Goal: Task Accomplishment & Management: Complete application form

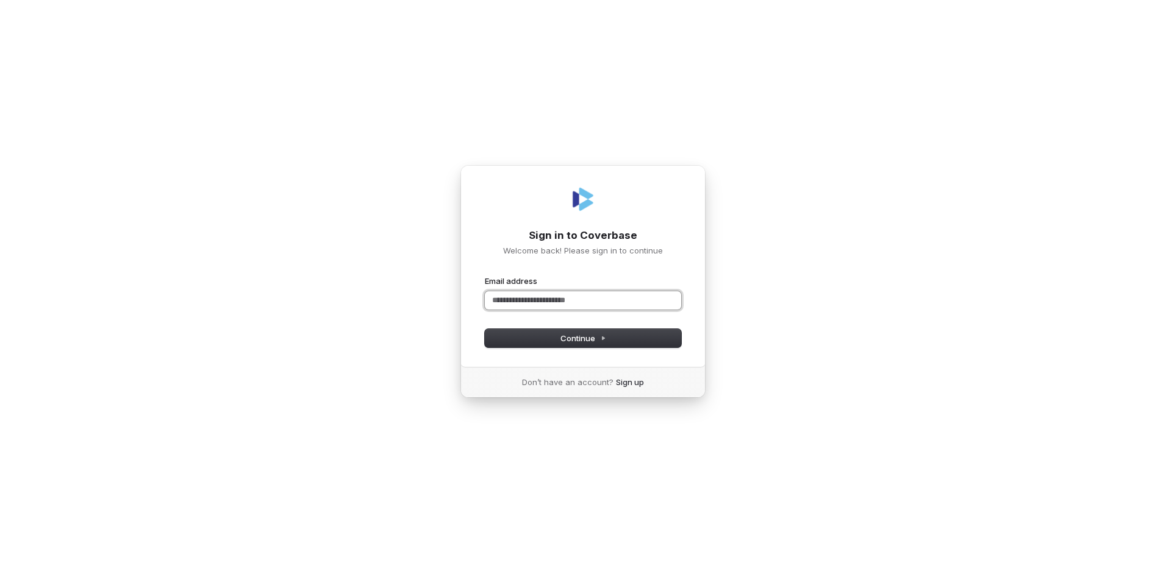
click at [535, 304] on input "Email address" at bounding box center [583, 300] width 196 height 18
click at [485, 276] on button "submit" at bounding box center [485, 276] width 0 height 0
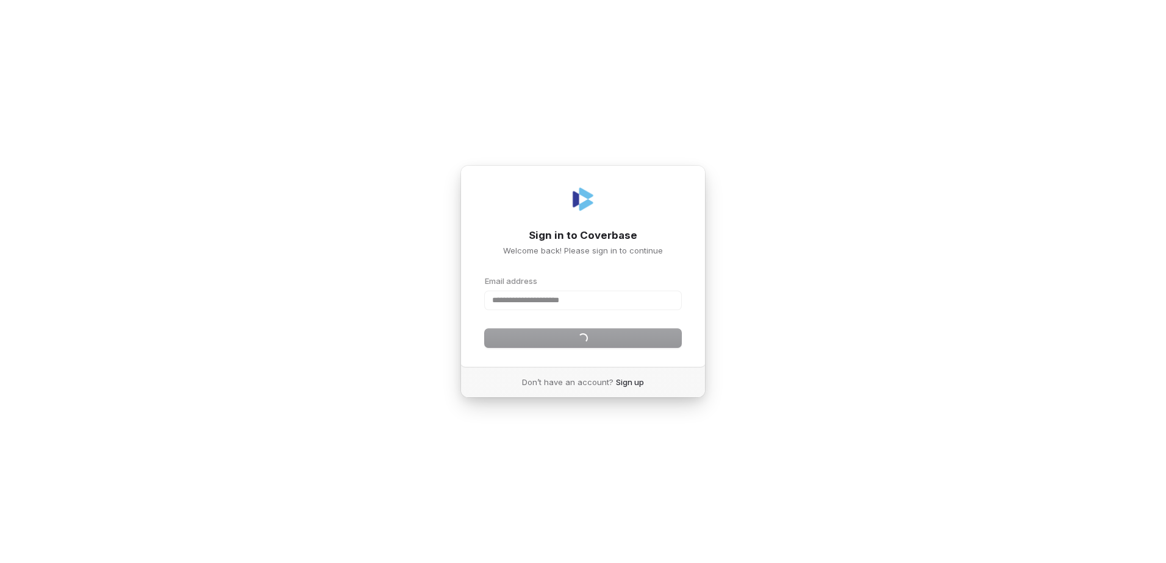
type input "**********"
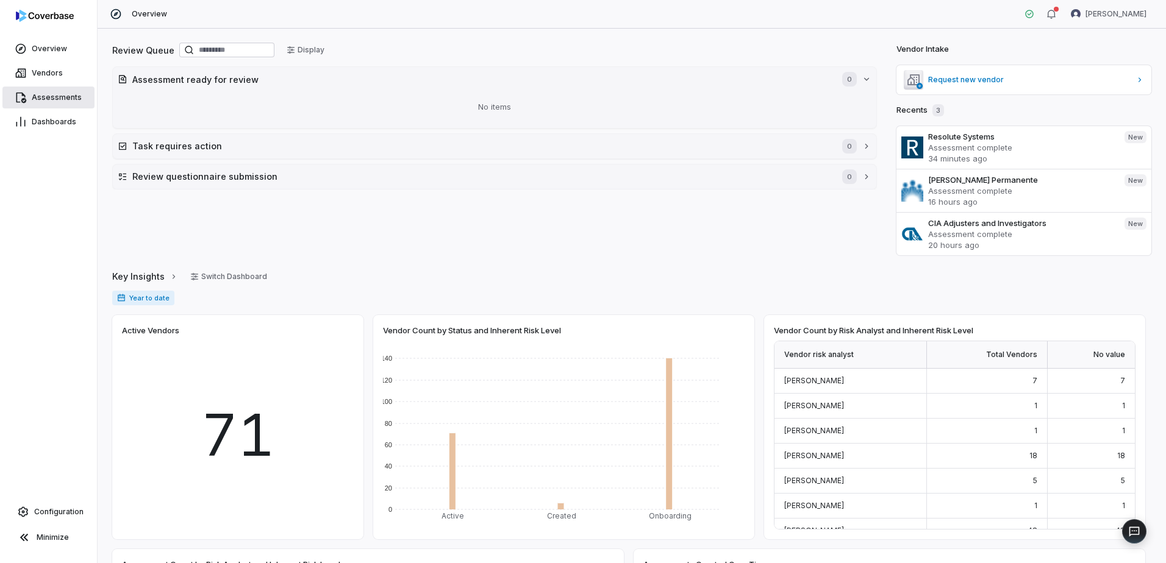
click at [38, 94] on span "Assessments" at bounding box center [57, 98] width 50 height 10
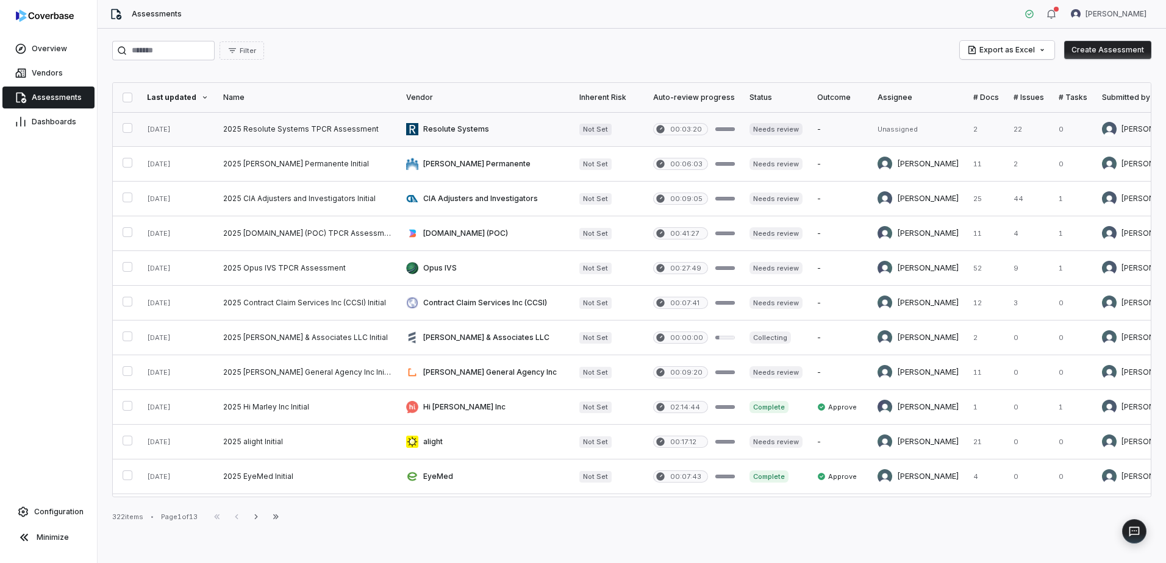
click at [341, 120] on link at bounding box center [307, 129] width 183 height 34
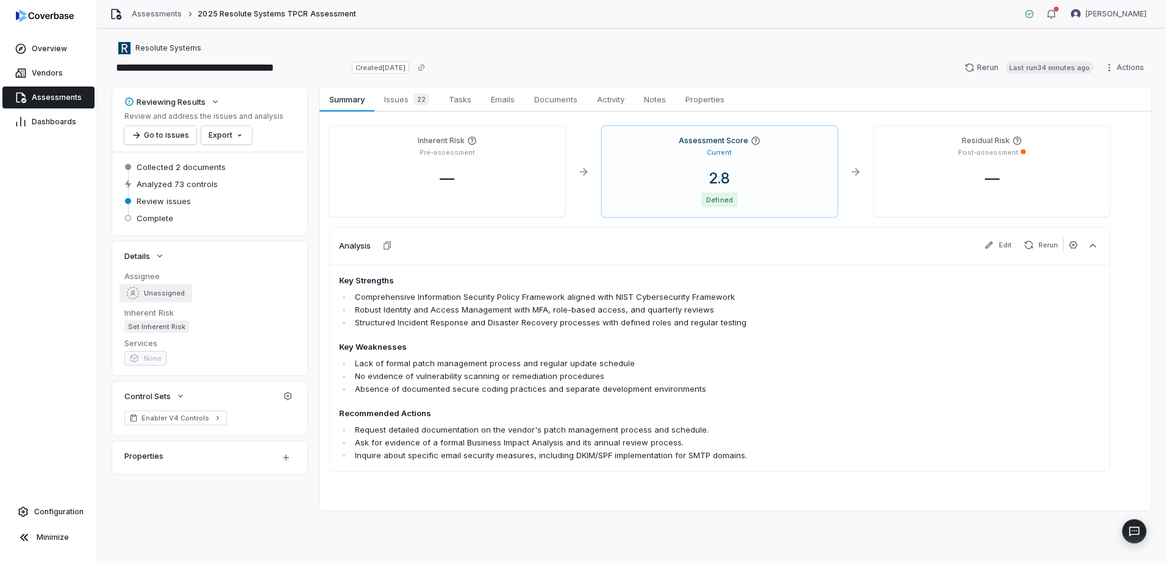
click at [138, 288] on div "Unassigned" at bounding box center [156, 293] width 58 height 12
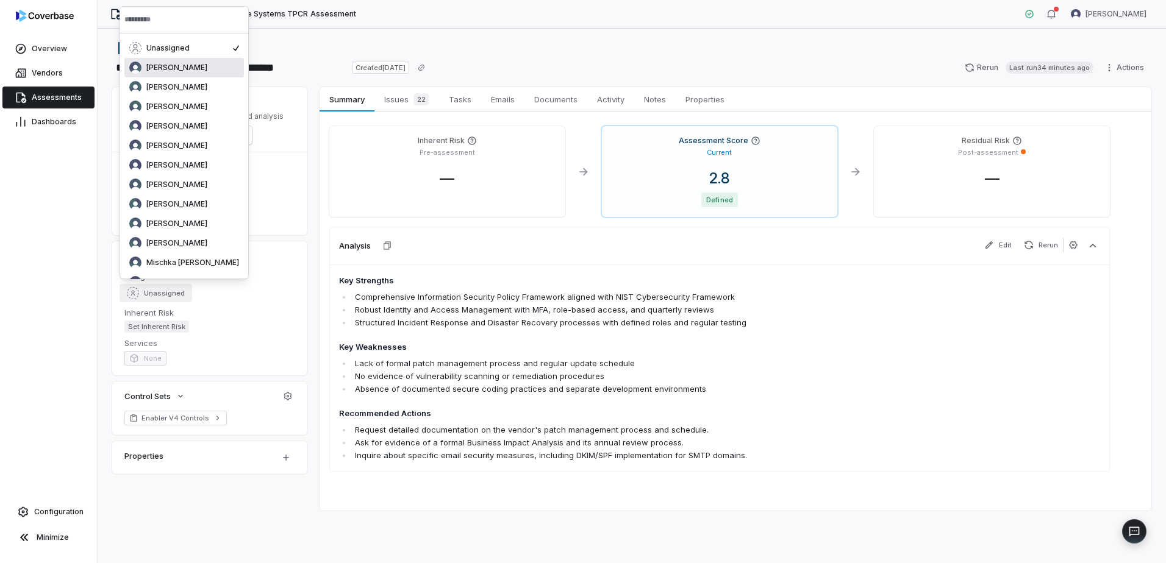
click at [140, 21] on input "text" at bounding box center [184, 19] width 120 height 27
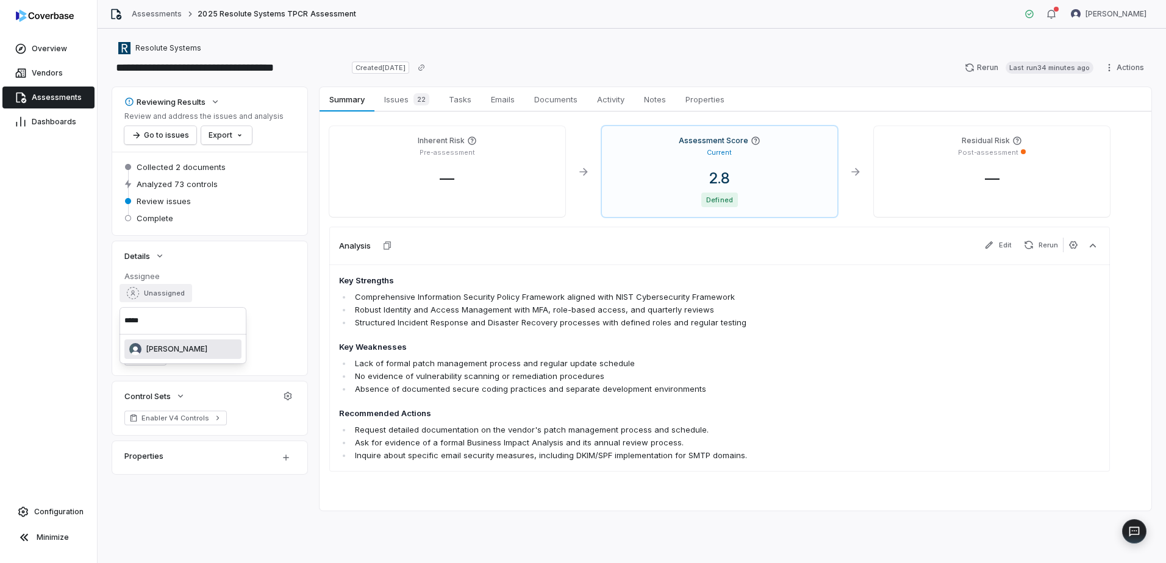
type input "*****"
click at [155, 346] on span "[PERSON_NAME]" at bounding box center [176, 349] width 61 height 10
click at [463, 95] on span "Tasks" at bounding box center [460, 99] width 32 height 16
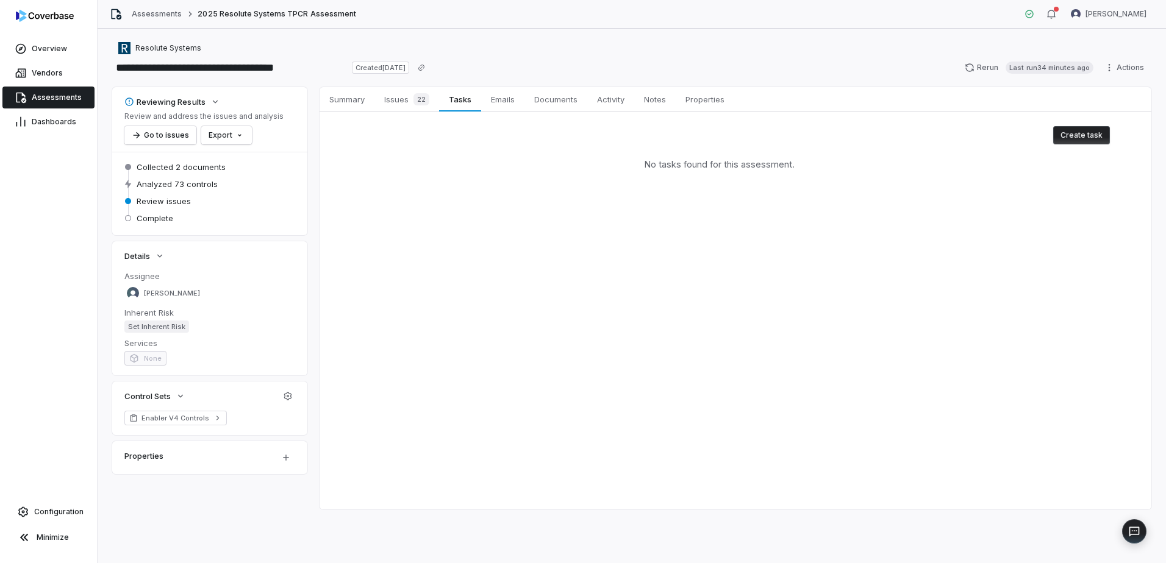
click at [1085, 135] on button "Create task" at bounding box center [1081, 135] width 57 height 18
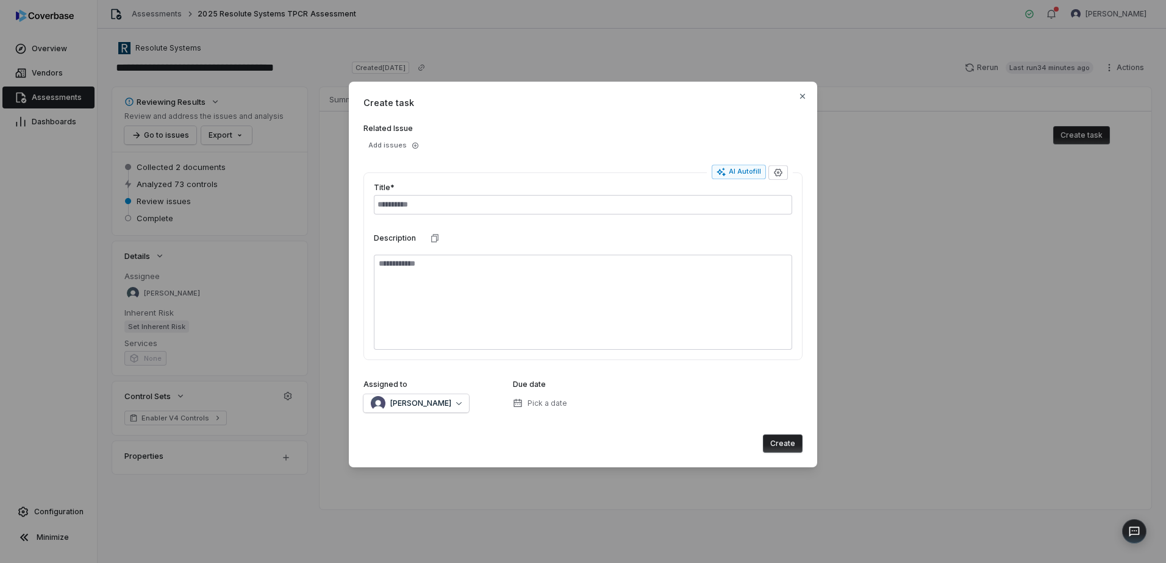
click at [422, 194] on div "Title*" at bounding box center [583, 199] width 418 height 32
drag, startPoint x: 409, startPoint y: 217, endPoint x: 411, endPoint y: 211, distance: 6.4
click at [410, 213] on div "Title* Description" at bounding box center [582, 267] width 439 height 188
click at [411, 211] on input "text" at bounding box center [583, 205] width 418 height 20
type input "**********"
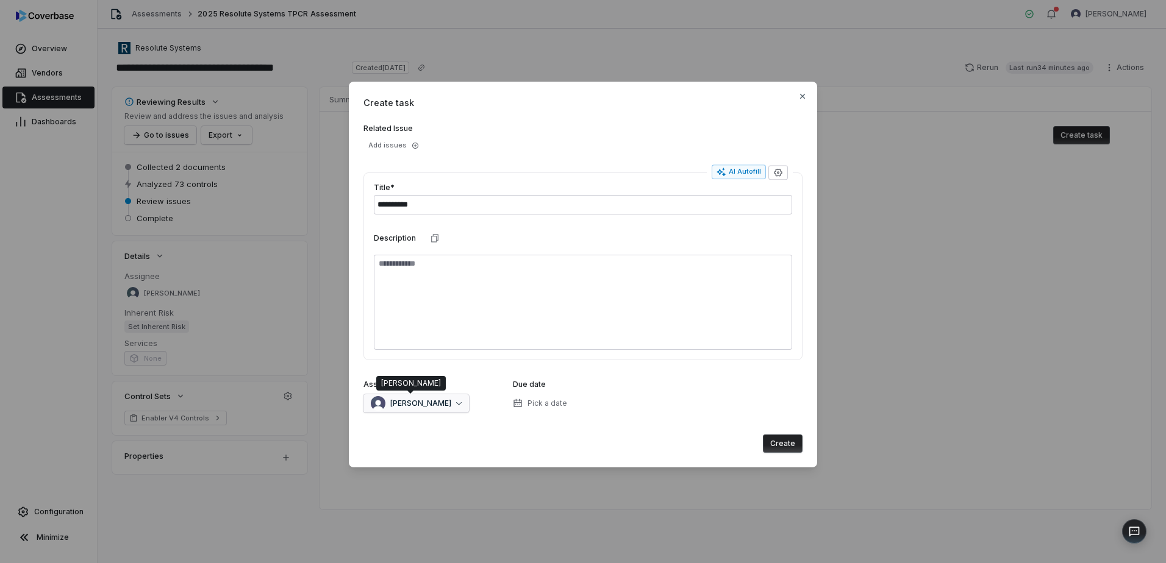
click at [442, 404] on span "[PERSON_NAME]" at bounding box center [420, 404] width 61 height 10
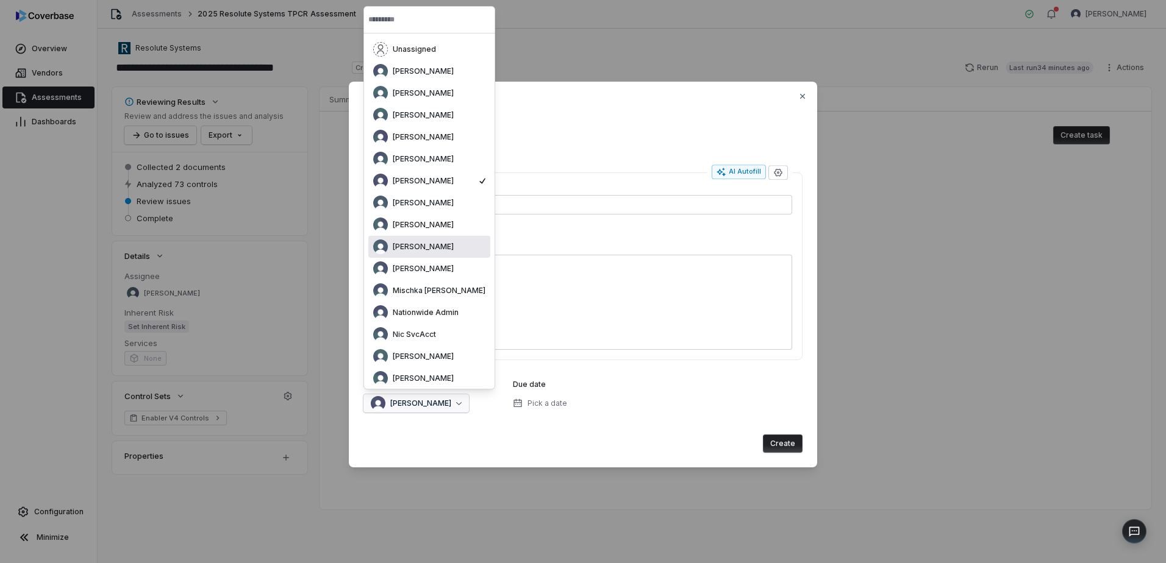
click at [428, 244] on span "[PERSON_NAME]" at bounding box center [423, 247] width 61 height 10
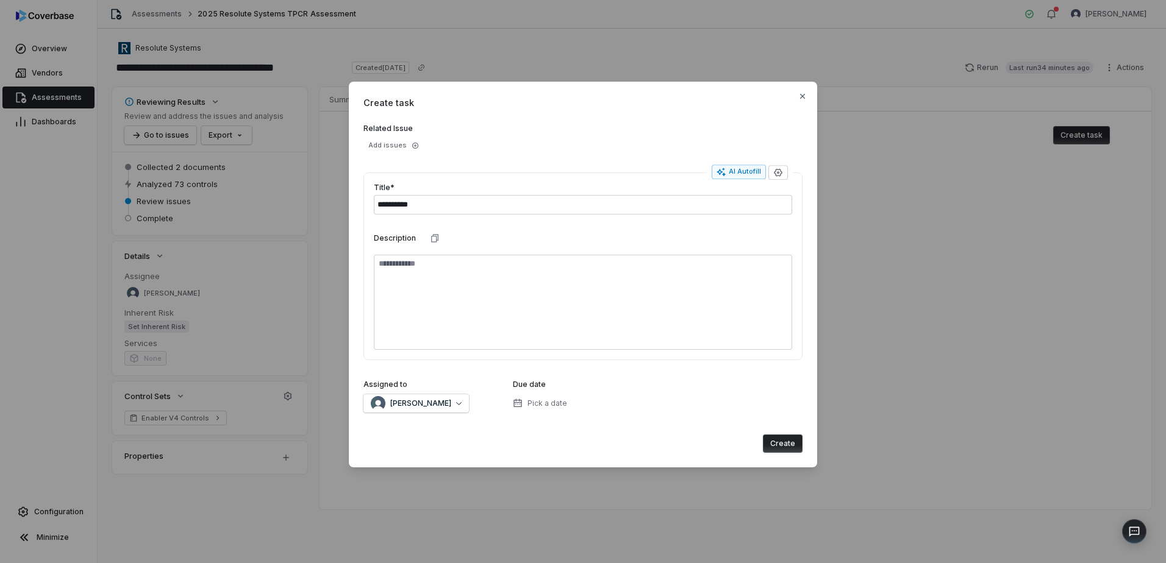
click at [776, 450] on button "Create" at bounding box center [783, 444] width 40 height 18
type textarea "*"
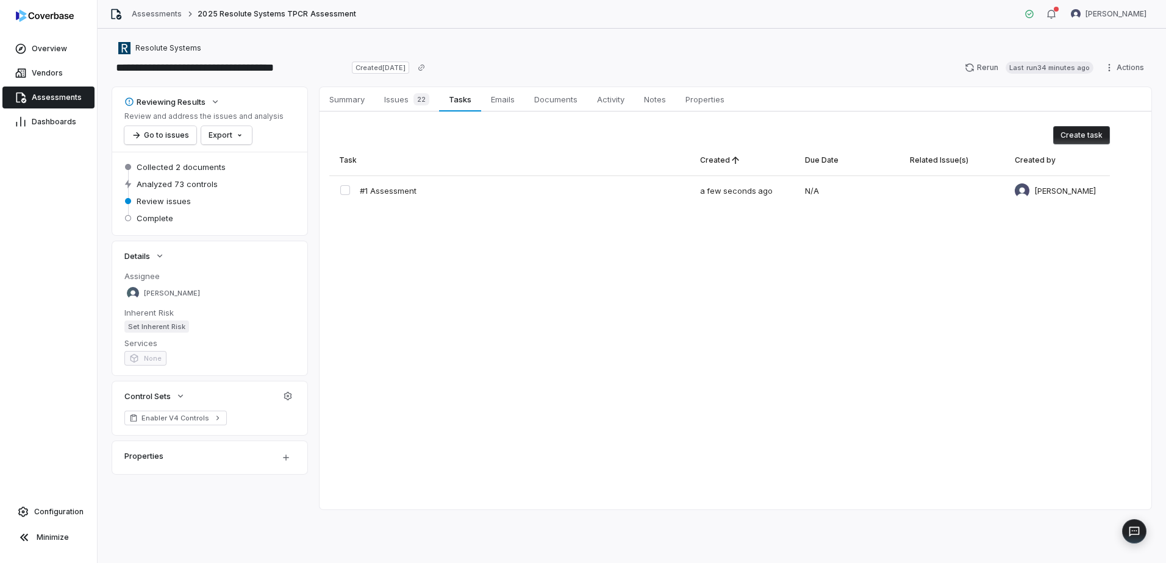
click at [43, 98] on span "Assessments" at bounding box center [57, 98] width 50 height 10
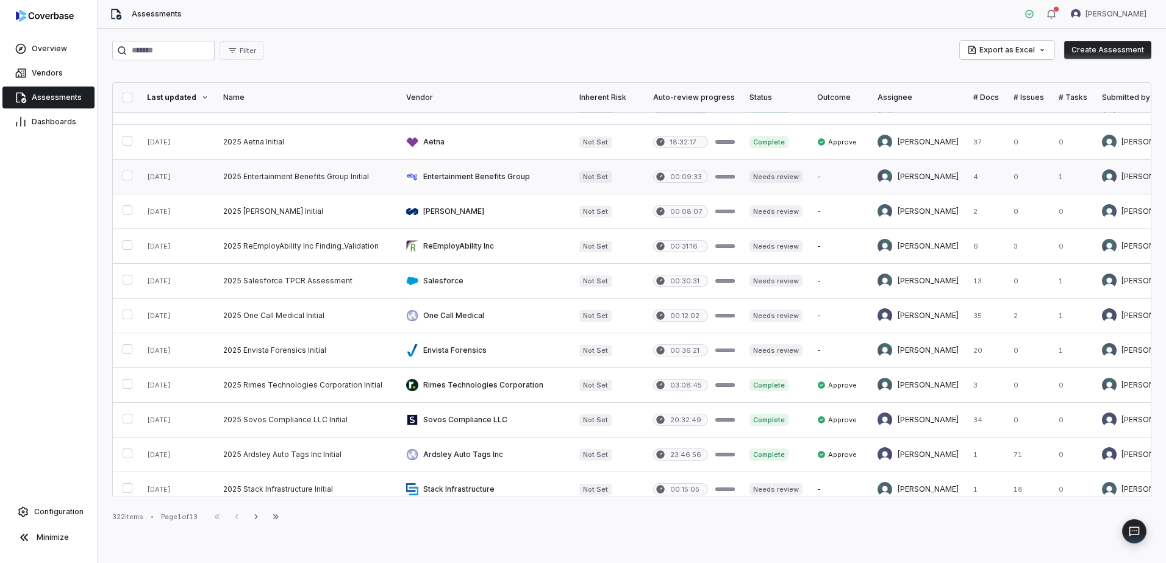
scroll to position [427, 0]
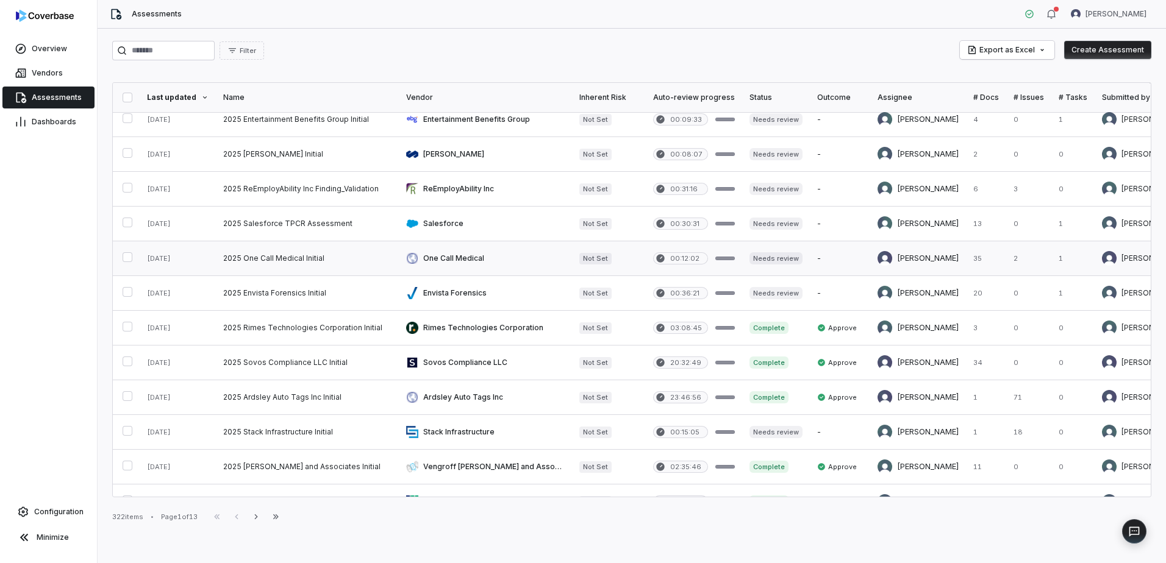
click at [469, 262] on link at bounding box center [485, 258] width 173 height 34
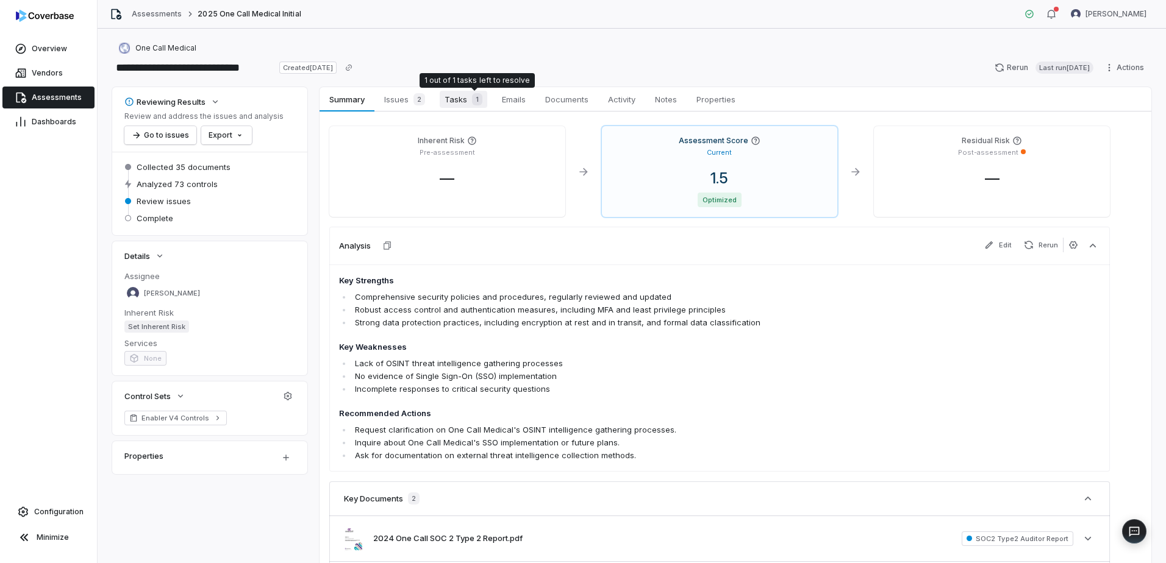
click at [472, 102] on span "1" at bounding box center [477, 99] width 10 height 12
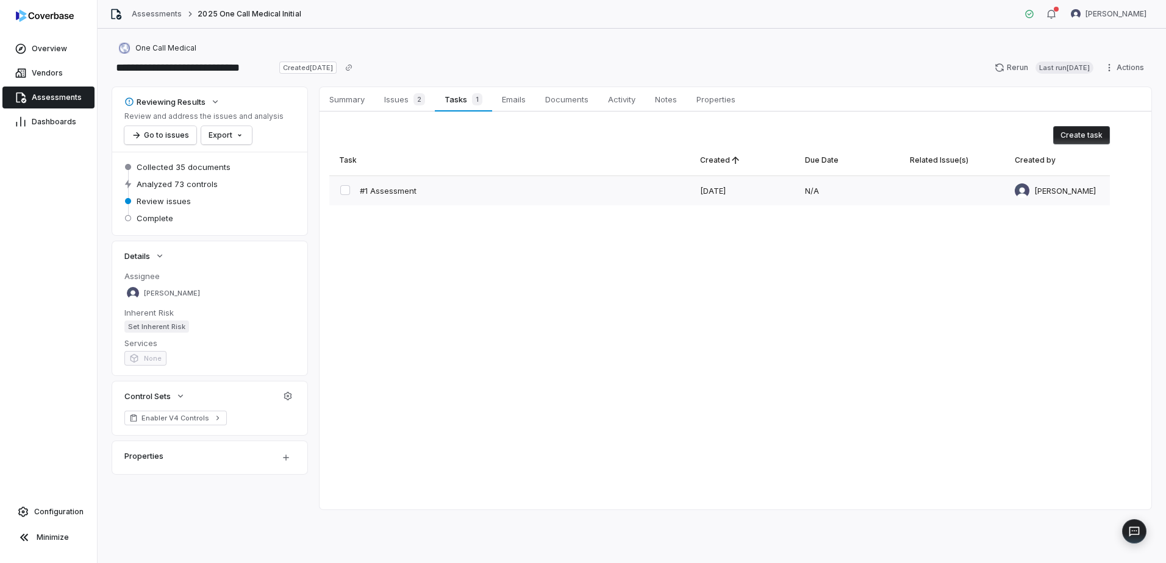
click at [930, 189] on div at bounding box center [952, 190] width 105 height 29
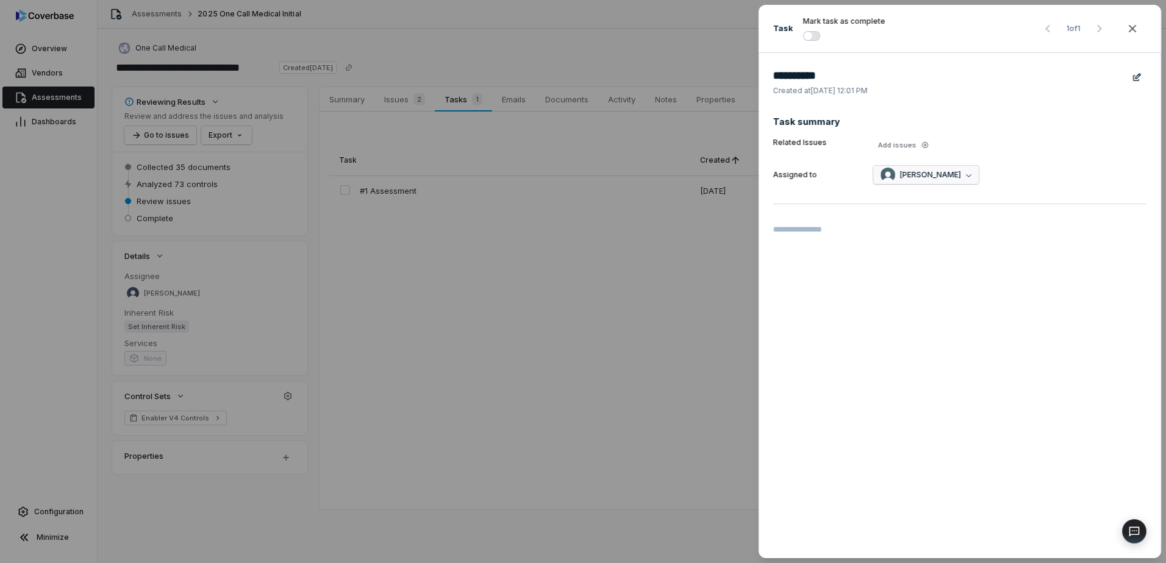
click at [966, 176] on icon "button" at bounding box center [968, 175] width 5 height 5
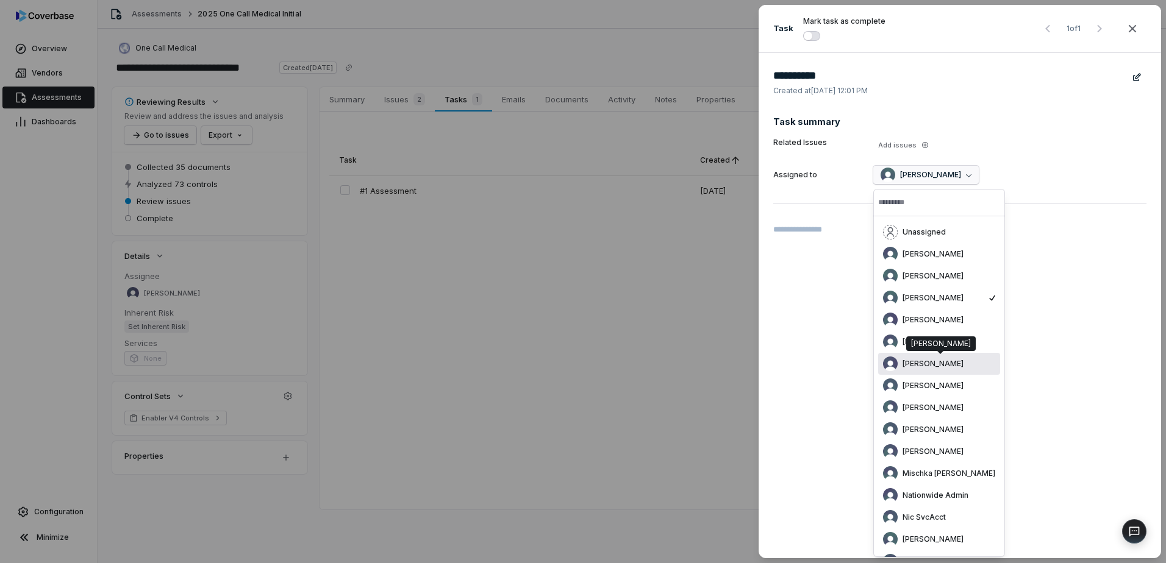
click at [951, 360] on span "[PERSON_NAME]" at bounding box center [932, 364] width 61 height 10
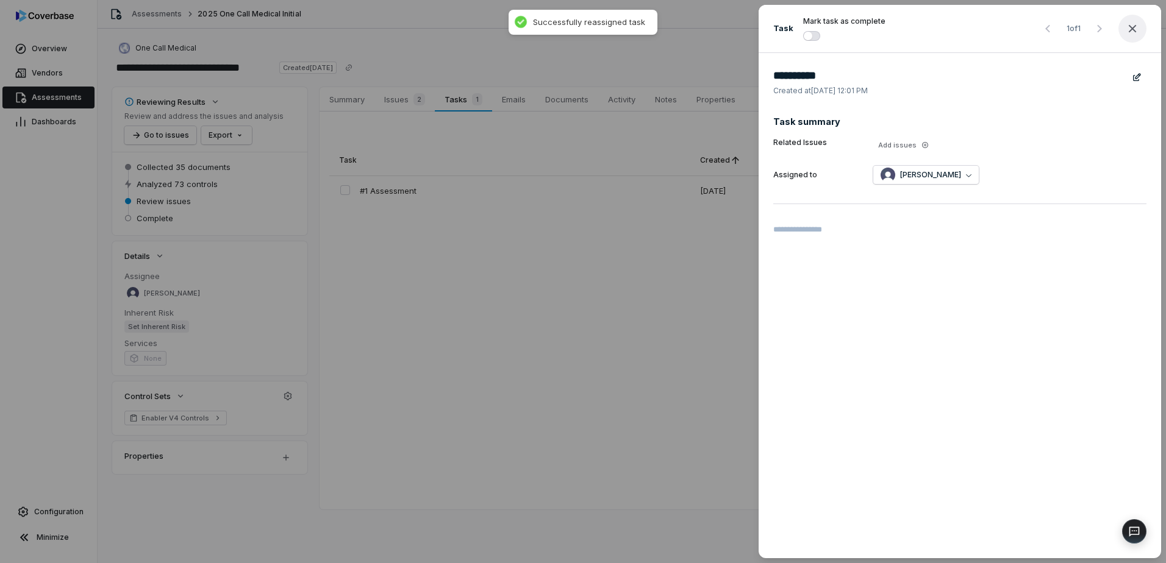
click at [1131, 29] on icon "button" at bounding box center [1133, 29] width 8 height 8
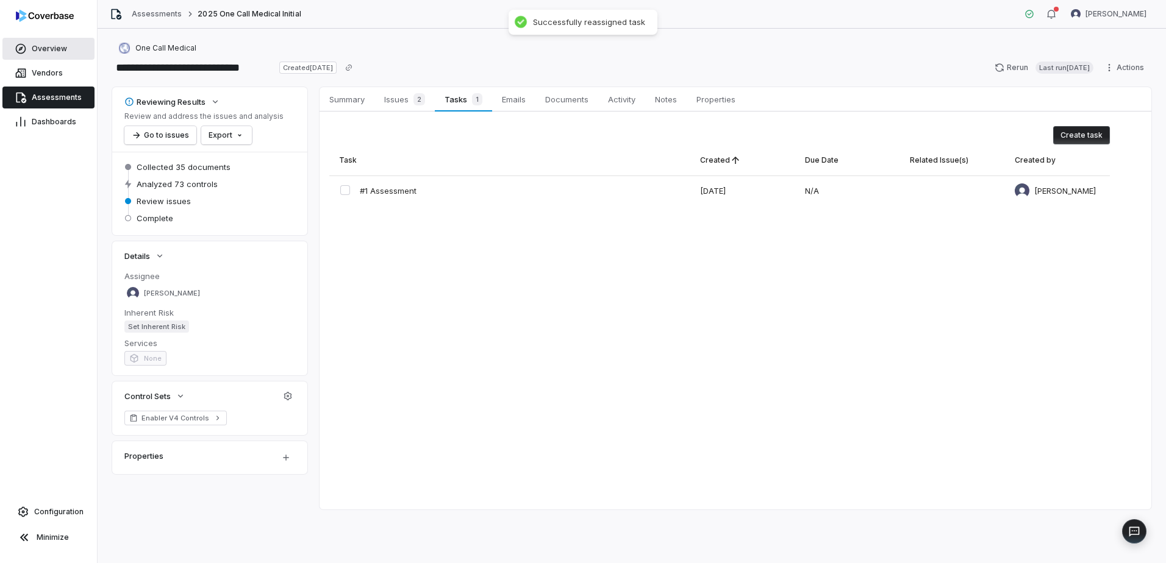
click at [47, 43] on link "Overview" at bounding box center [48, 49] width 92 height 22
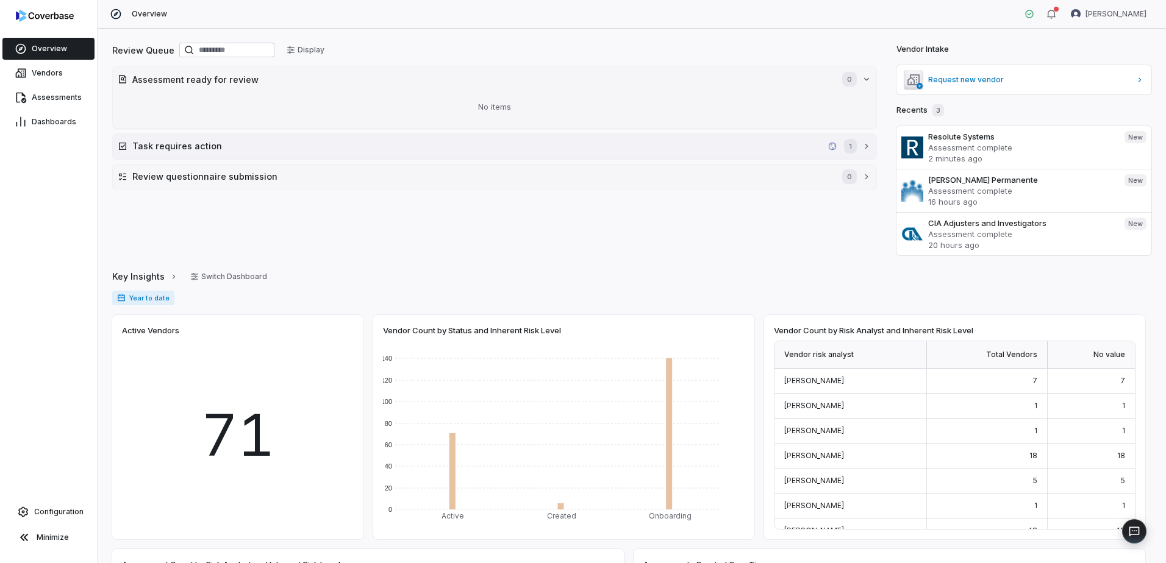
click at [220, 143] on h2 "Task requires action" at bounding box center [477, 146] width 691 height 13
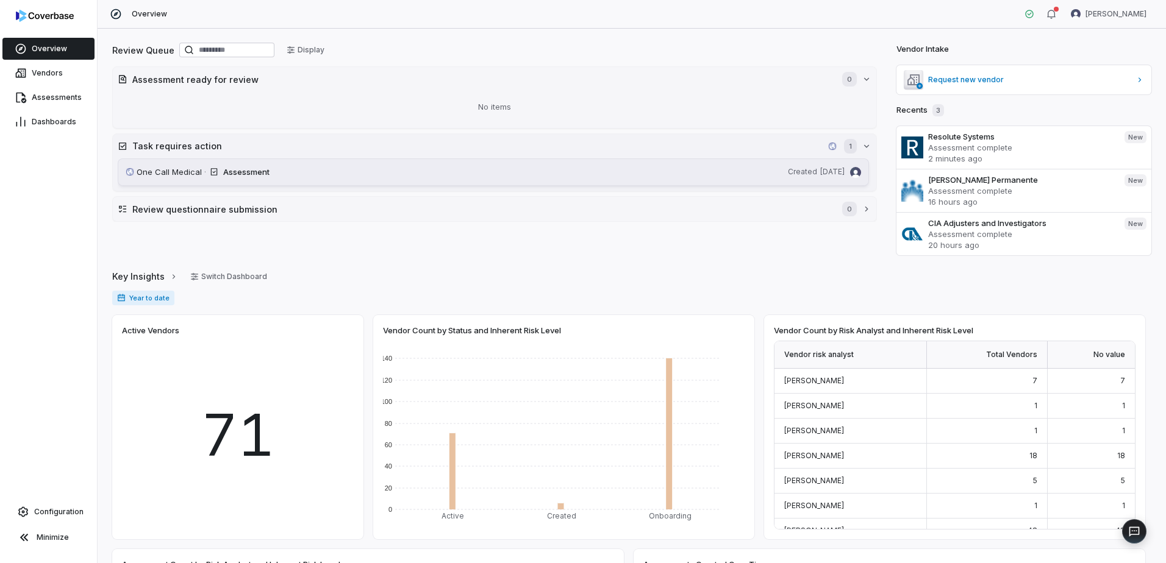
click at [306, 170] on div "Assessment" at bounding box center [503, 172] width 560 height 12
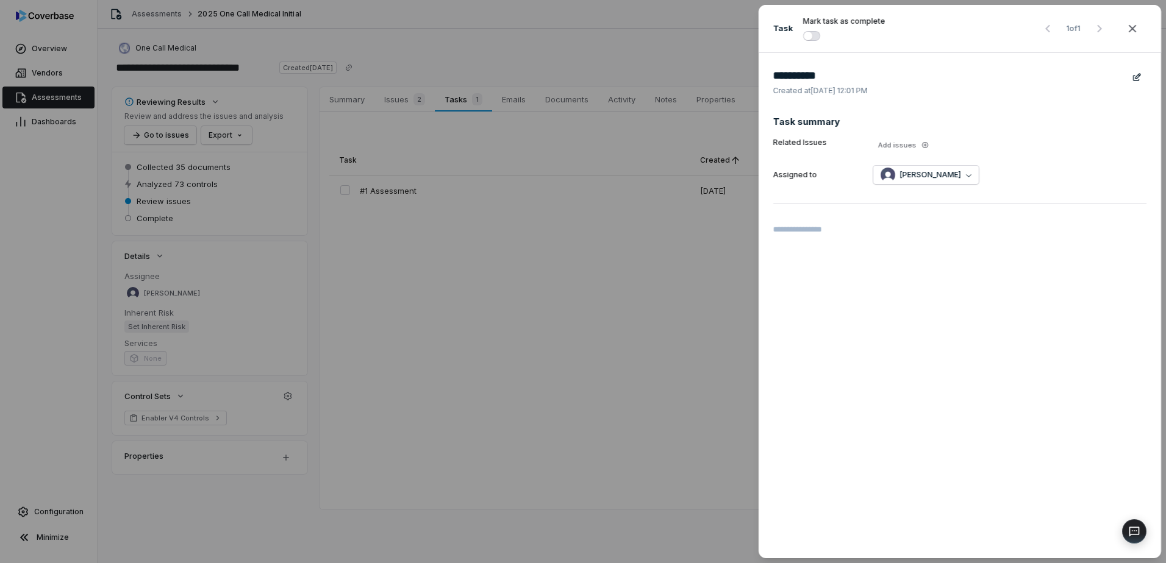
click at [496, 247] on div "**********" at bounding box center [583, 281] width 1166 height 563
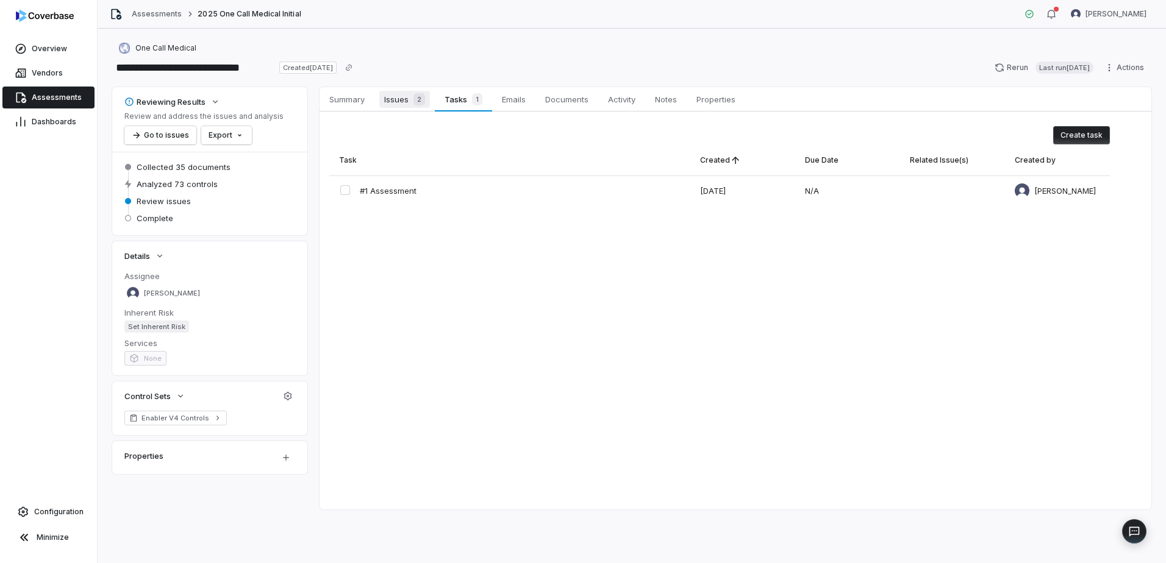
click at [401, 97] on span "Issues 2" at bounding box center [404, 99] width 51 height 17
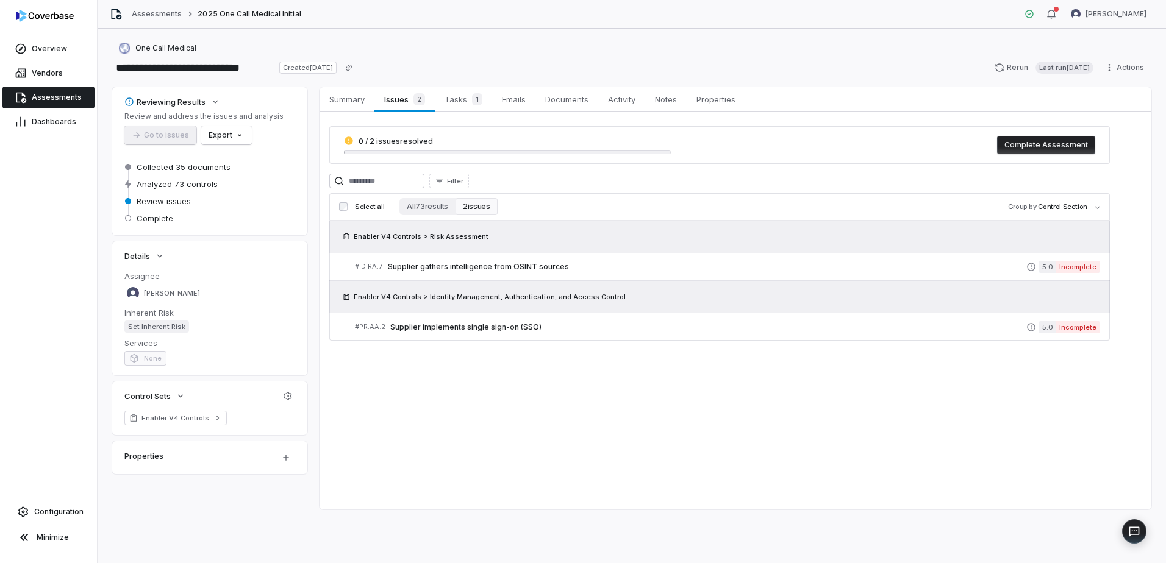
click at [371, 461] on div "Summary Summary Issues 2 Issues 2 Tasks 1 Tasks 1 Emails Emails Documents Docum…" at bounding box center [735, 298] width 832 height 423
